Goal: Task Accomplishment & Management: Manage account settings

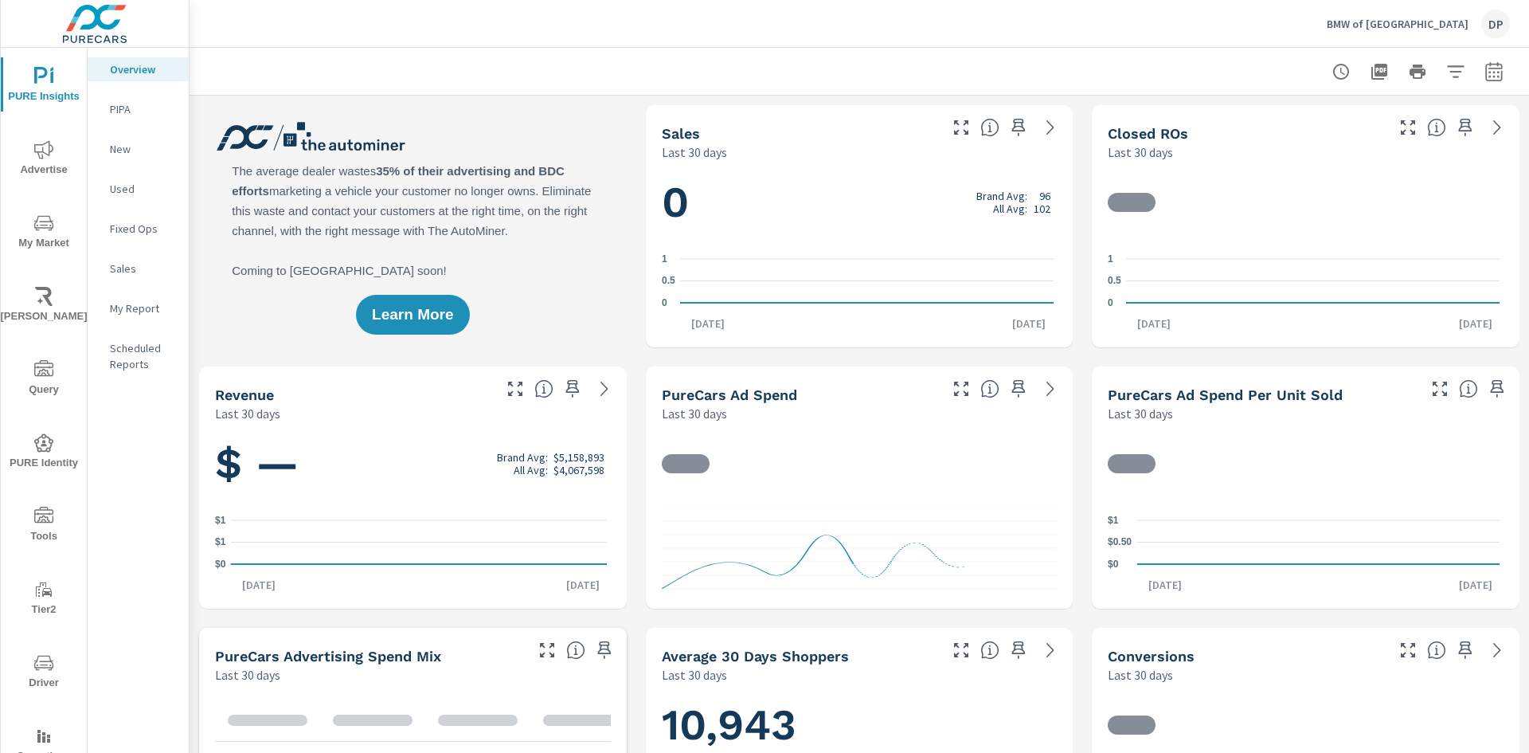
click at [1457, 24] on p "BMW of [GEOGRAPHIC_DATA]" at bounding box center [1398, 24] width 142 height 14
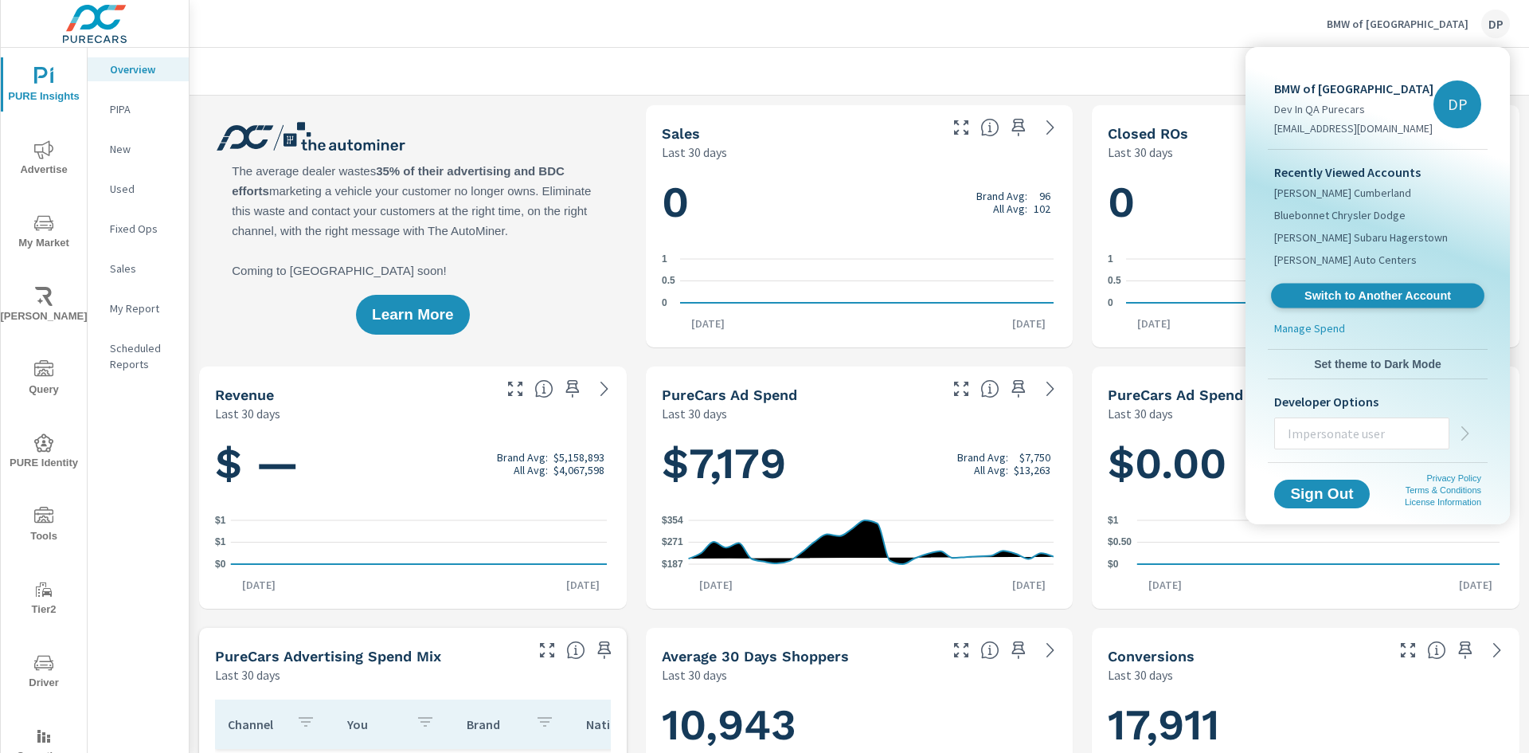
click at [1367, 296] on span "Switch to Another Account" at bounding box center [1377, 295] width 195 height 15
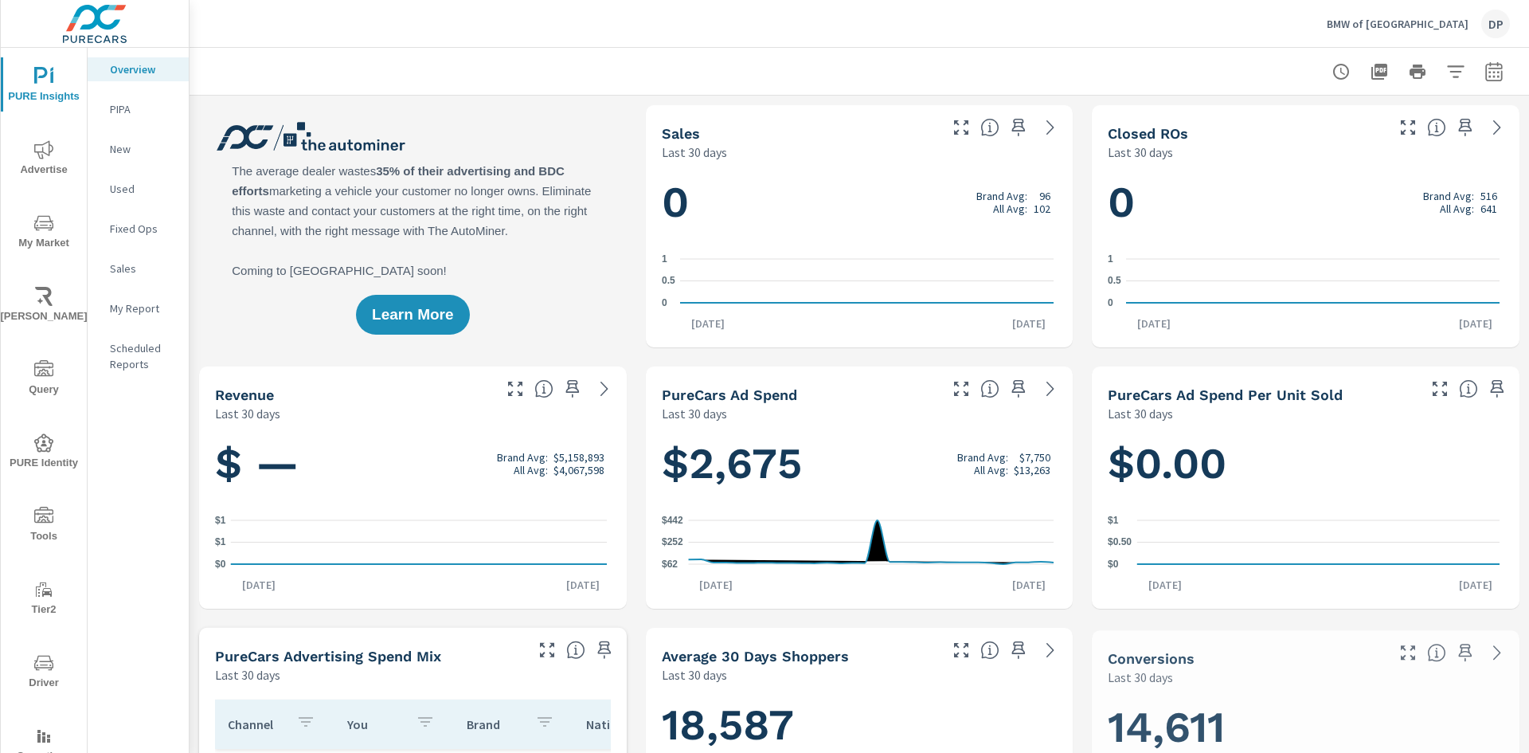
click at [1449, 29] on p "BMW of North Haven" at bounding box center [1398, 24] width 142 height 14
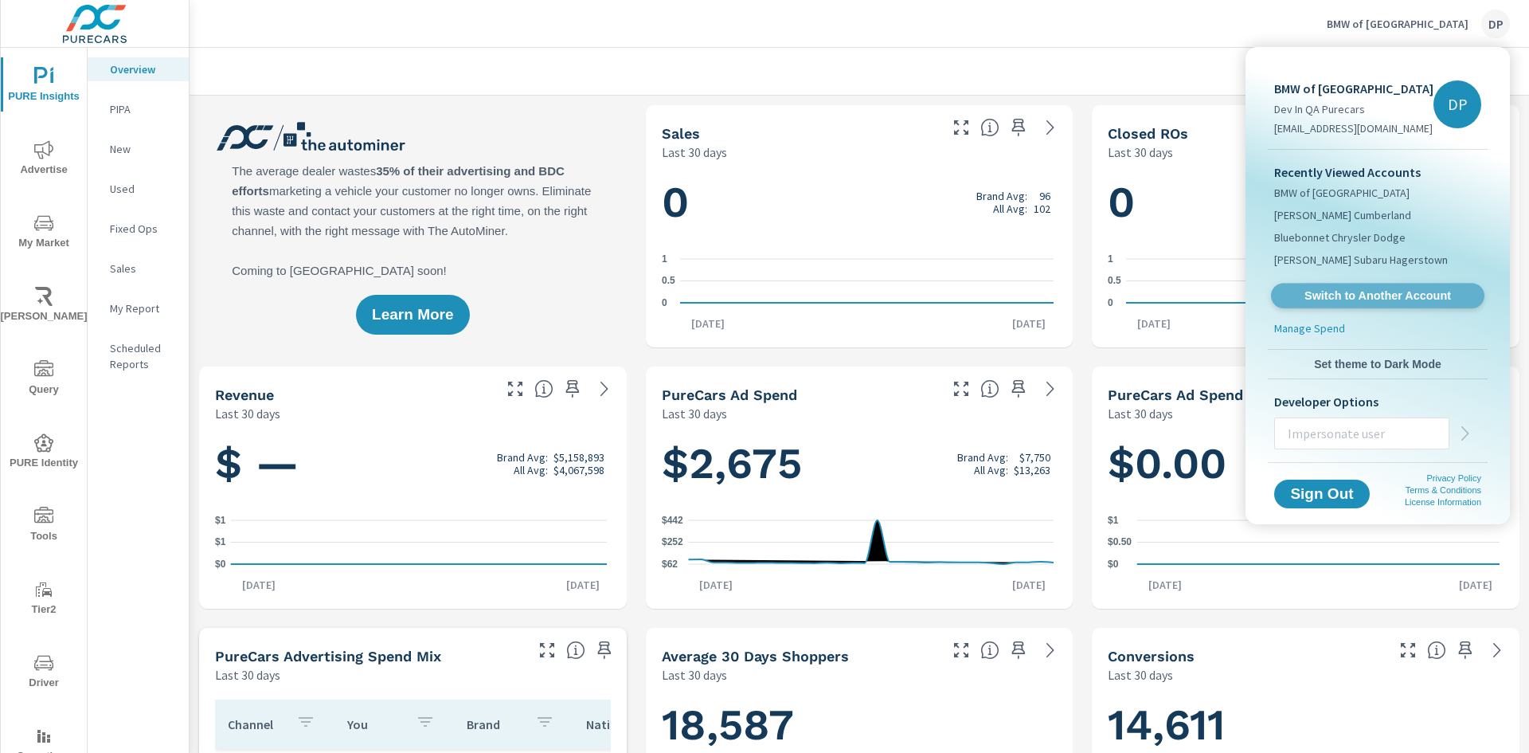
click at [1350, 296] on span "Switch to Another Account" at bounding box center [1377, 295] width 195 height 15
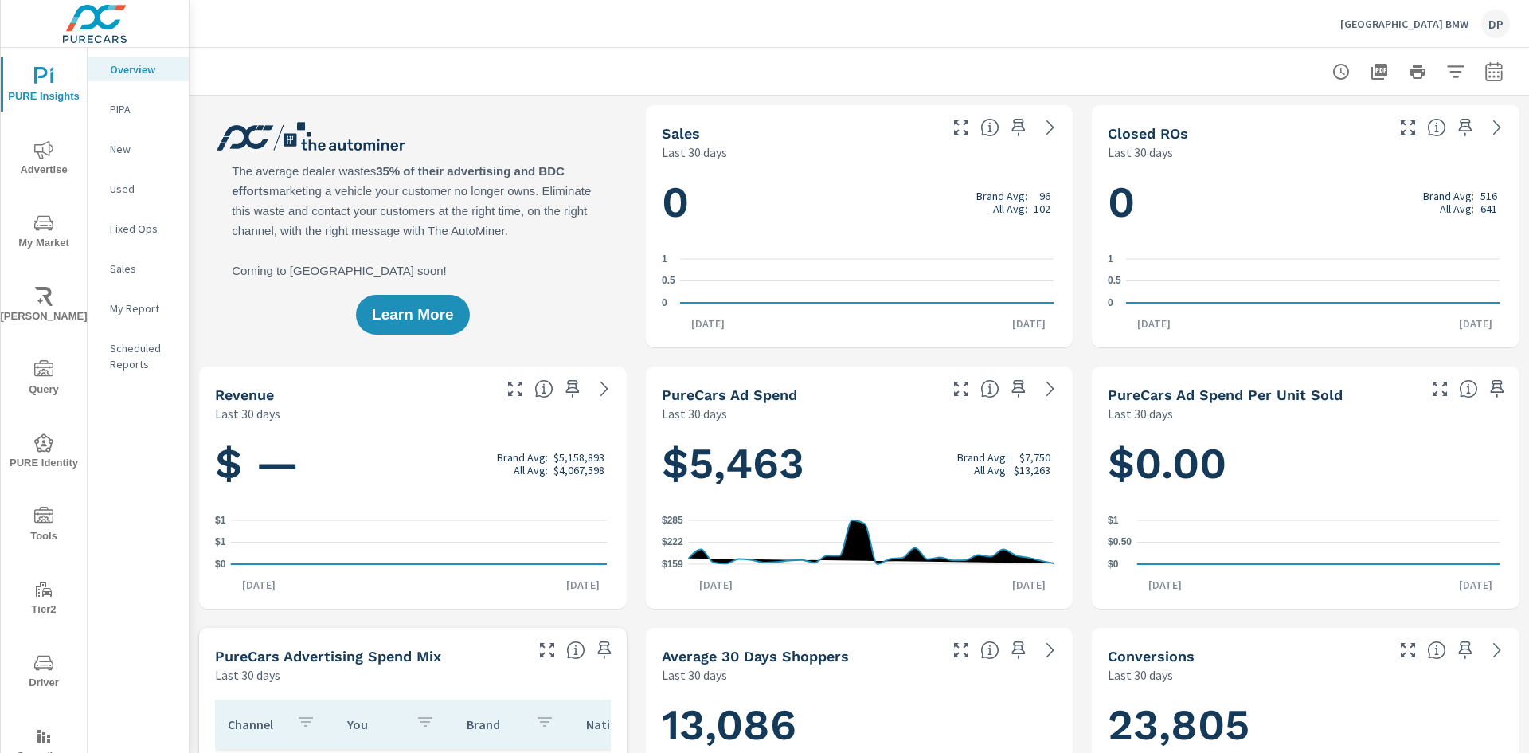
scroll to position [1, 0]
